Goal: Obtain resource: Obtain resource

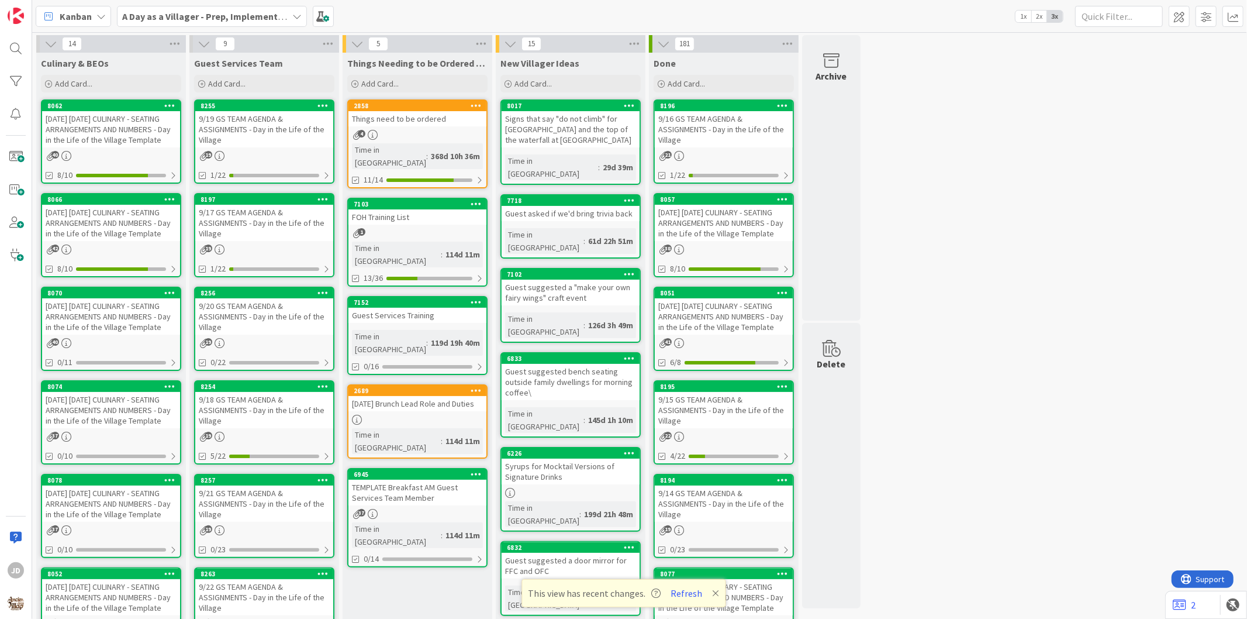
scroll to position [1, 0]
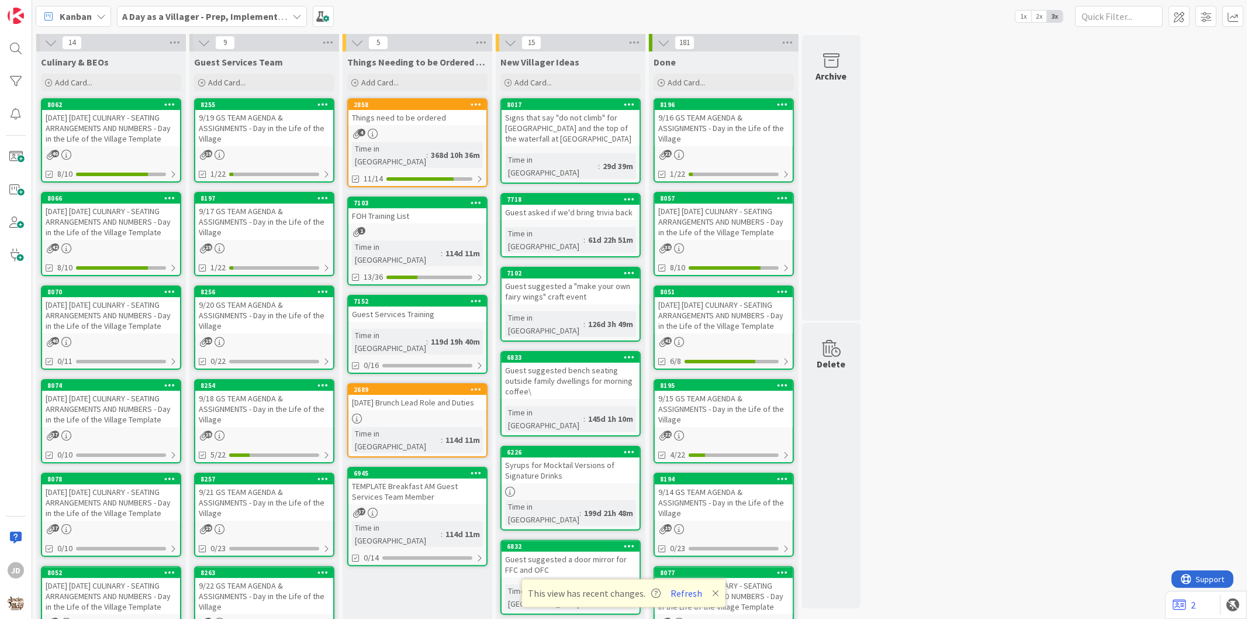
click at [108, 330] on div "[DATE] [DATE] CULINARY - SEATING ARRANGEMENTS AND NUMBERS - Day in the Life of …" at bounding box center [111, 315] width 138 height 36
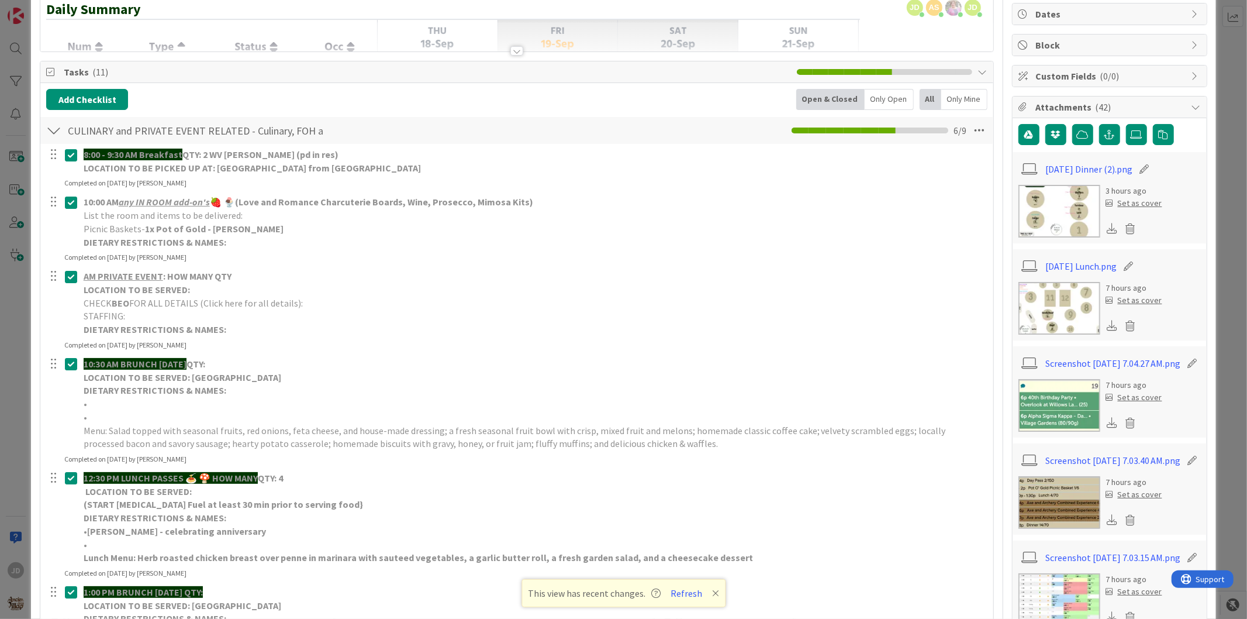
scroll to position [113, 0]
click at [1052, 186] on img at bounding box center [1060, 210] width 82 height 53
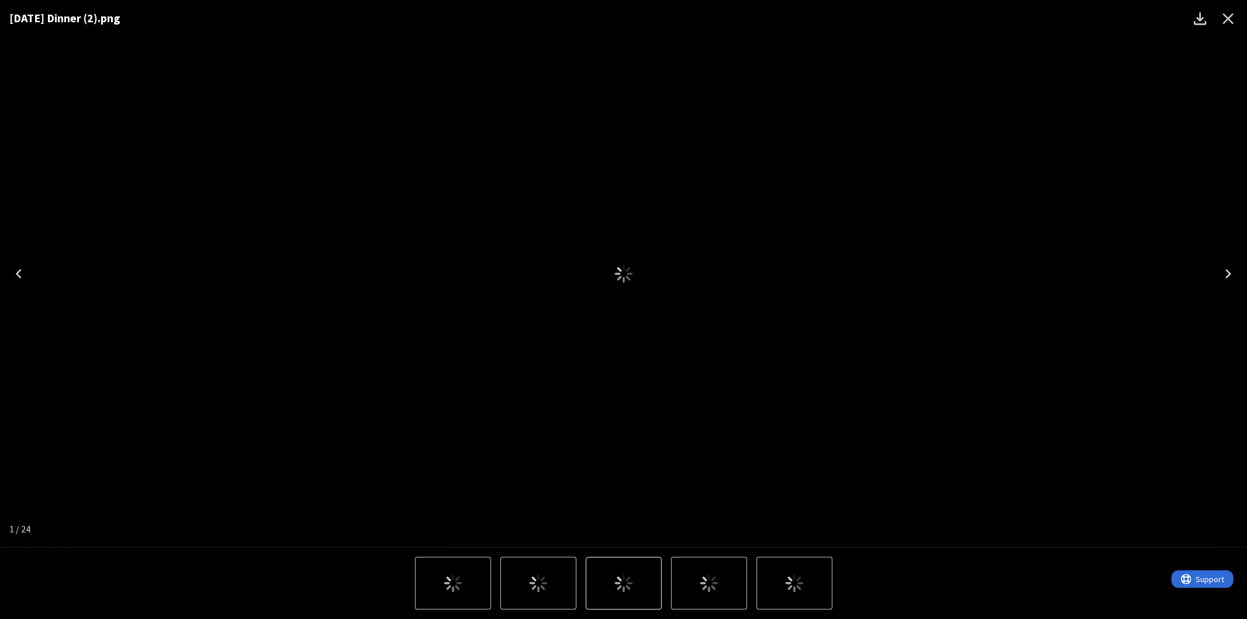
click at [1048, 195] on div "[DATE] Dinner (2).png" at bounding box center [623, 273] width 1247 height 547
click at [1232, 13] on icon "Close" at bounding box center [1228, 18] width 19 height 19
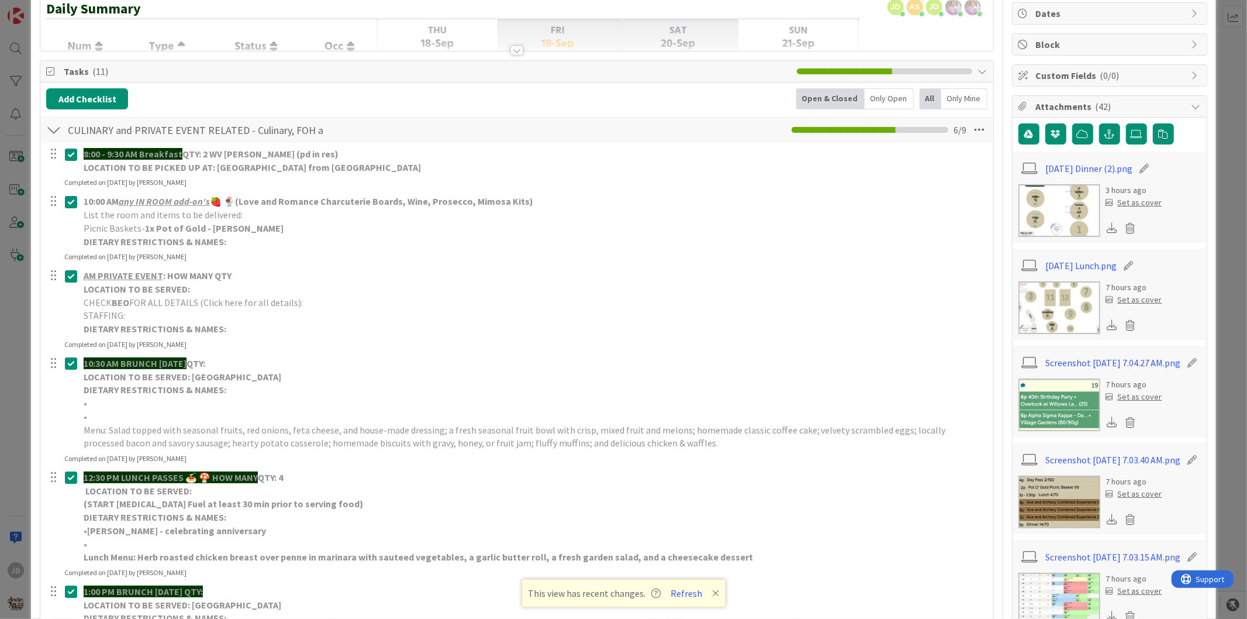
scroll to position [0, 0]
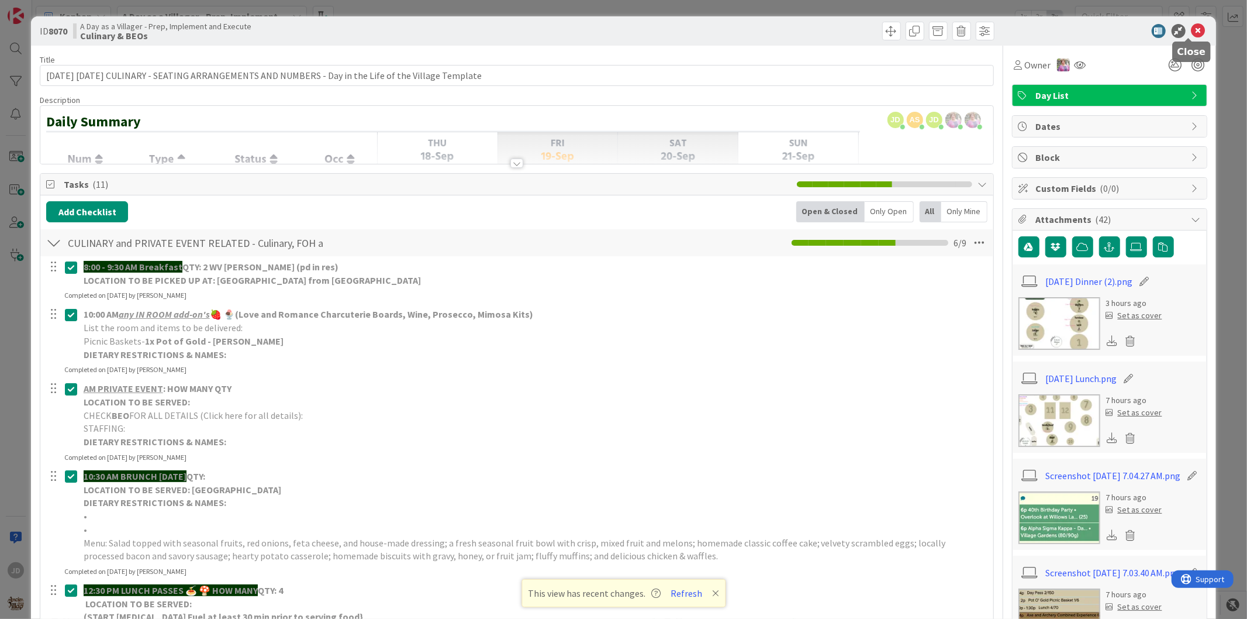
click at [1192, 26] on icon at bounding box center [1199, 31] width 14 height 14
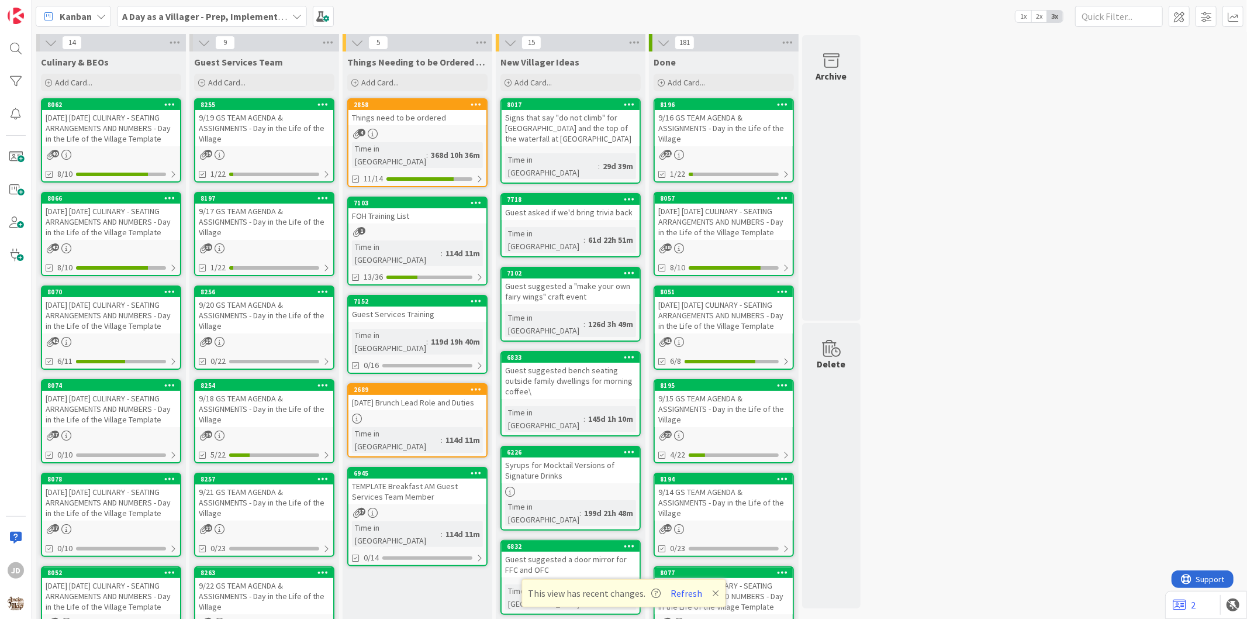
click at [130, 427] on div "[DATE] [DATE] CULINARY - SEATING ARRANGEMENTS AND NUMBERS - Day in the Life of …" at bounding box center [111, 409] width 138 height 36
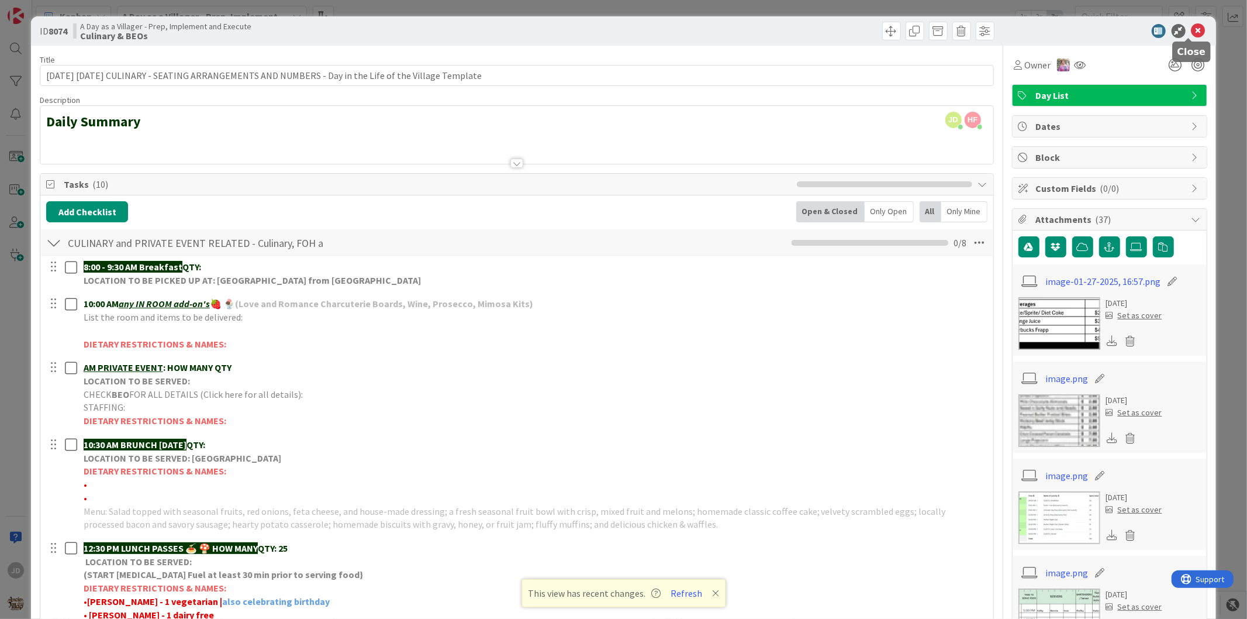
click at [1192, 34] on icon at bounding box center [1199, 31] width 14 height 14
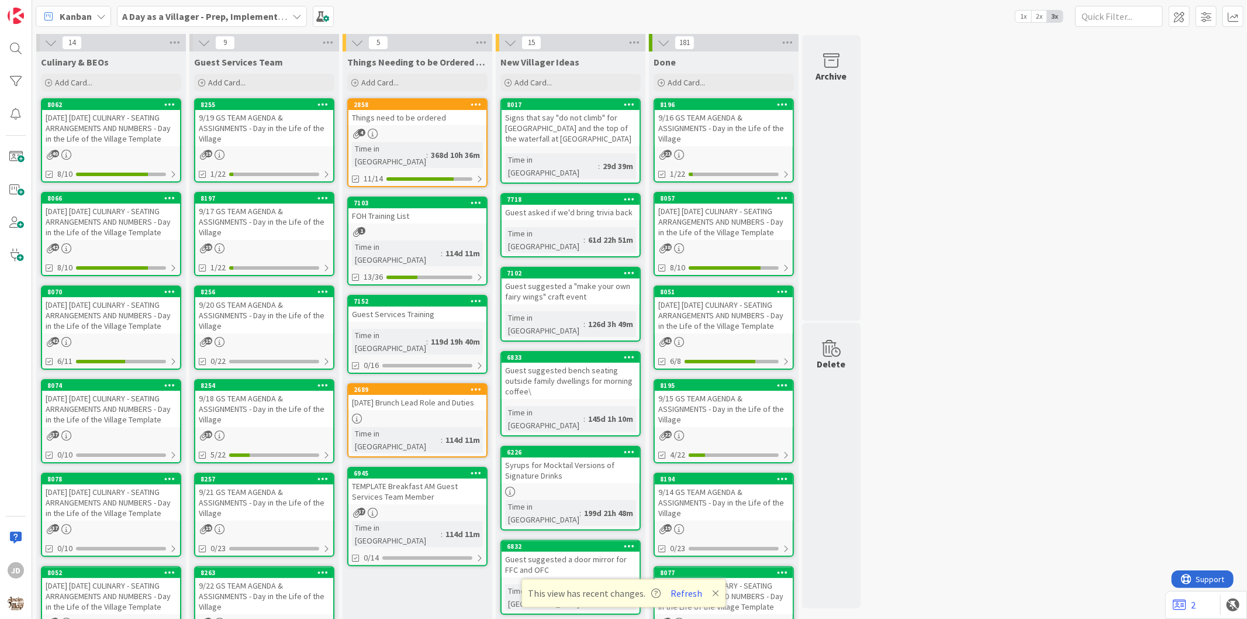
click at [285, 338] on div "19" at bounding box center [264, 342] width 138 height 10
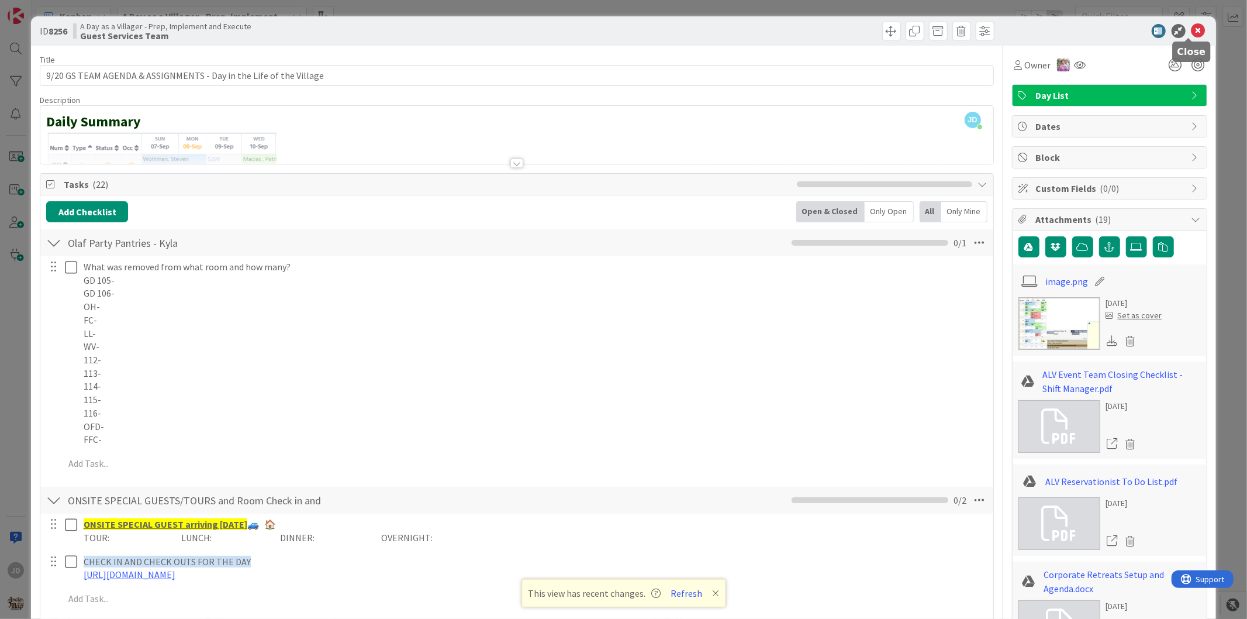
click at [1192, 31] on icon at bounding box center [1199, 31] width 14 height 14
